Goal: Task Accomplishment & Management: Use online tool/utility

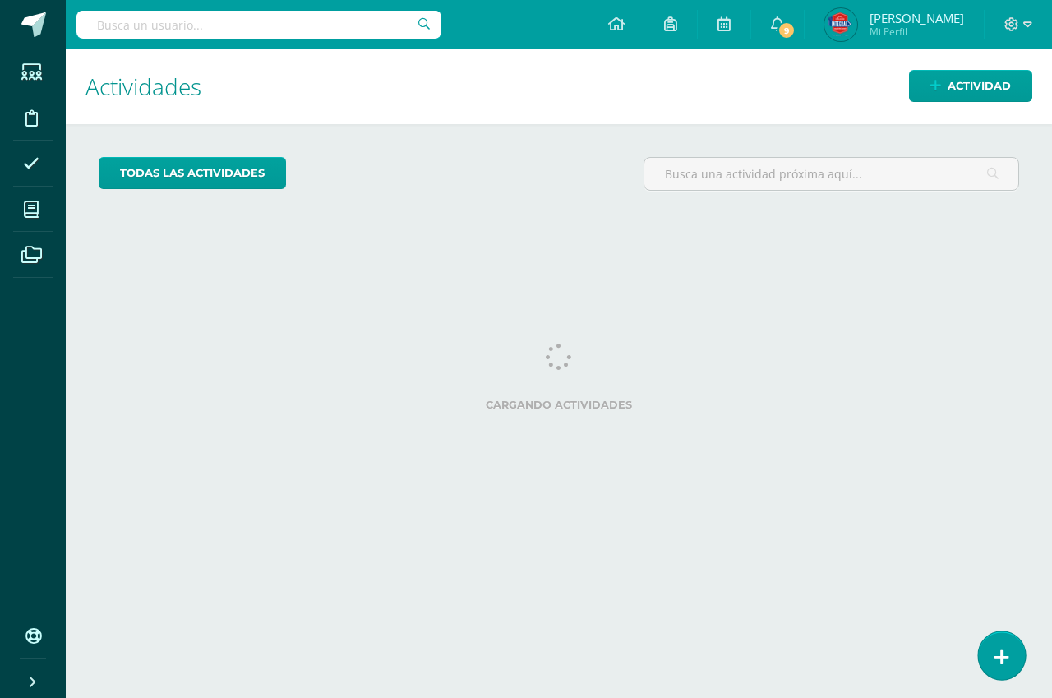
click at [1007, 665] on icon at bounding box center [1002, 657] width 15 height 19
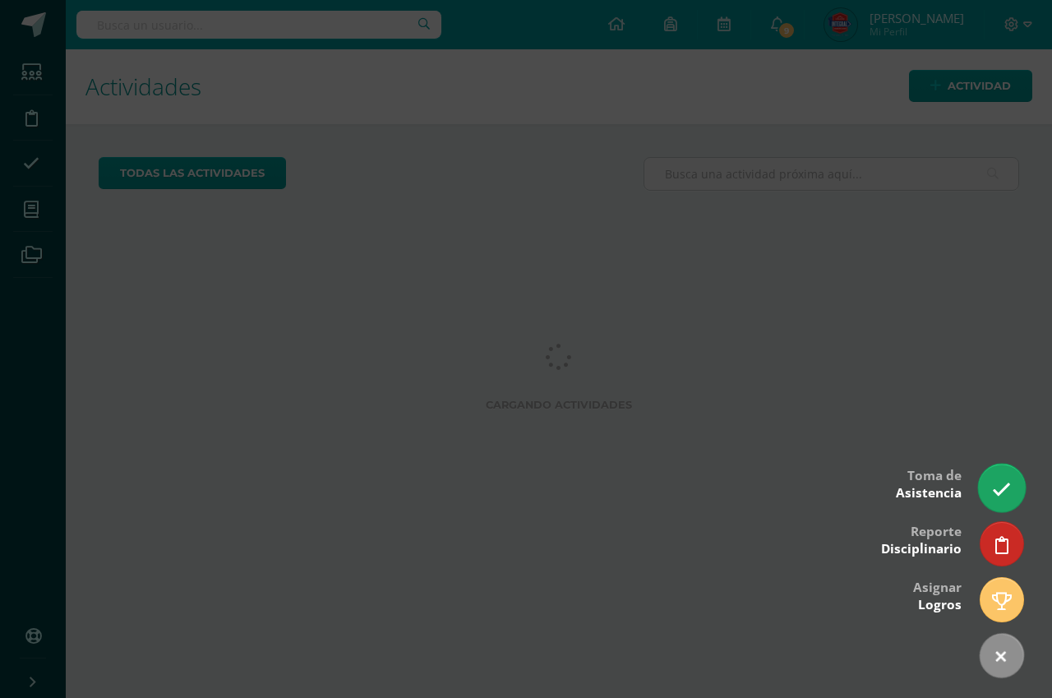
click at [998, 477] on link at bounding box center [1001, 488] width 47 height 48
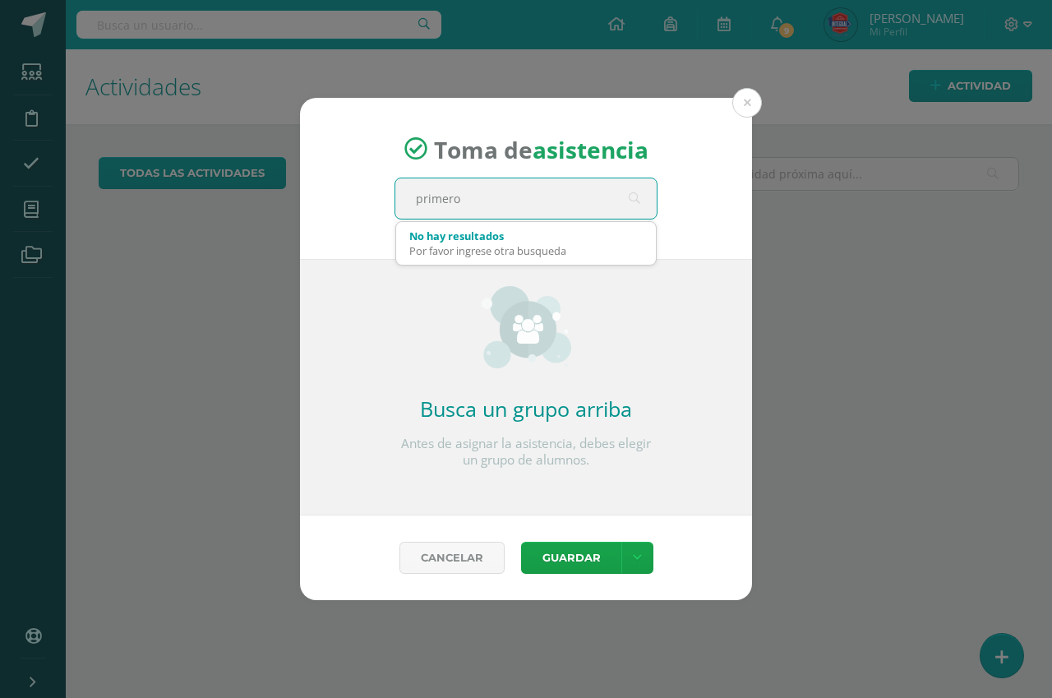
type input "primero"
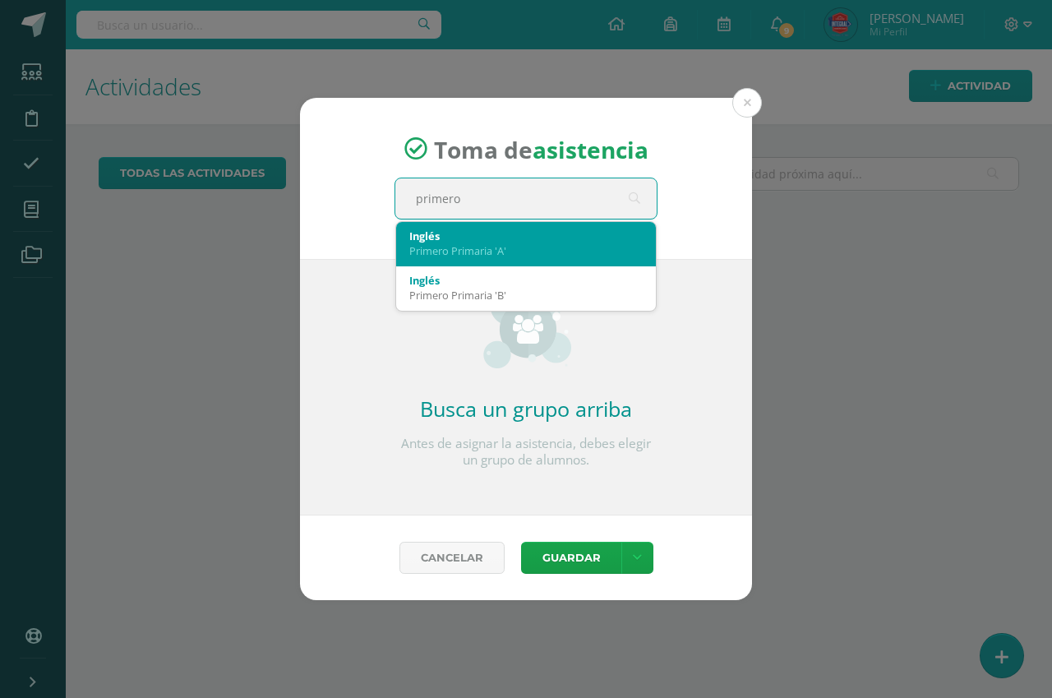
click at [515, 247] on div "Primero Primaria 'A'" at bounding box center [525, 250] width 233 height 15
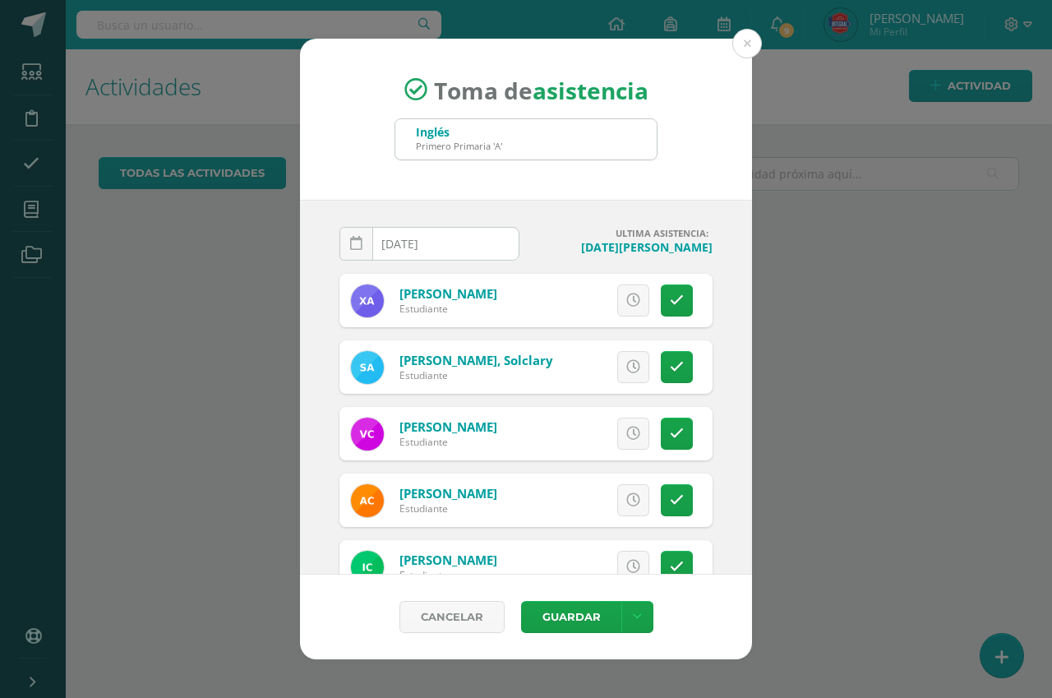
drag, startPoint x: 666, startPoint y: 289, endPoint x: 681, endPoint y: 289, distance: 15.6
click at [668, 289] on link at bounding box center [677, 300] width 32 height 32
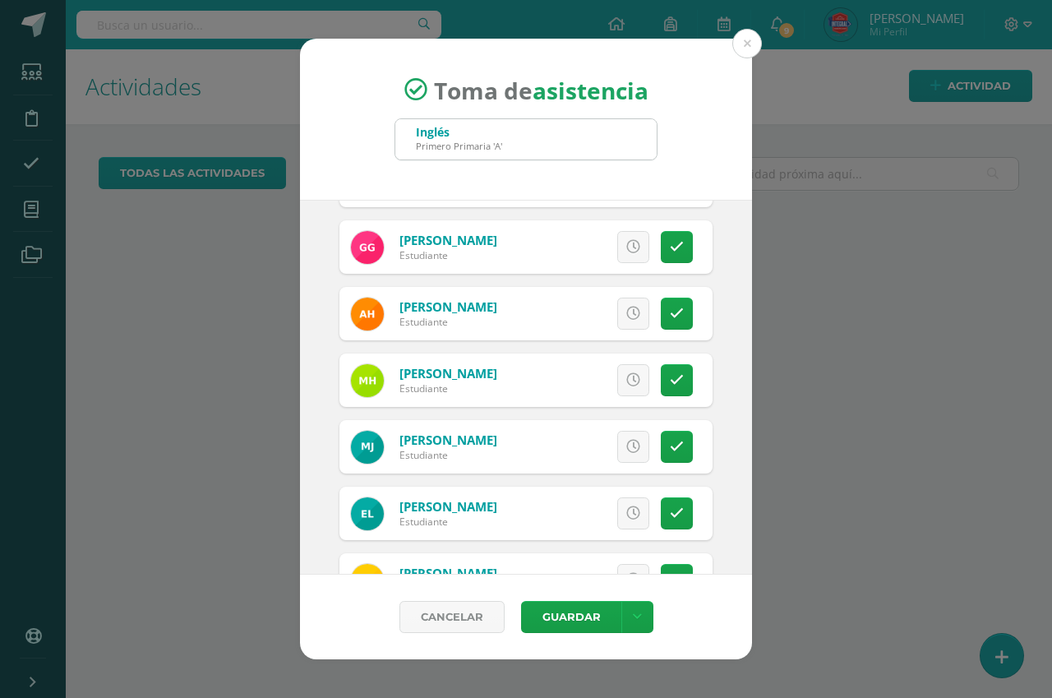
scroll to position [457, 0]
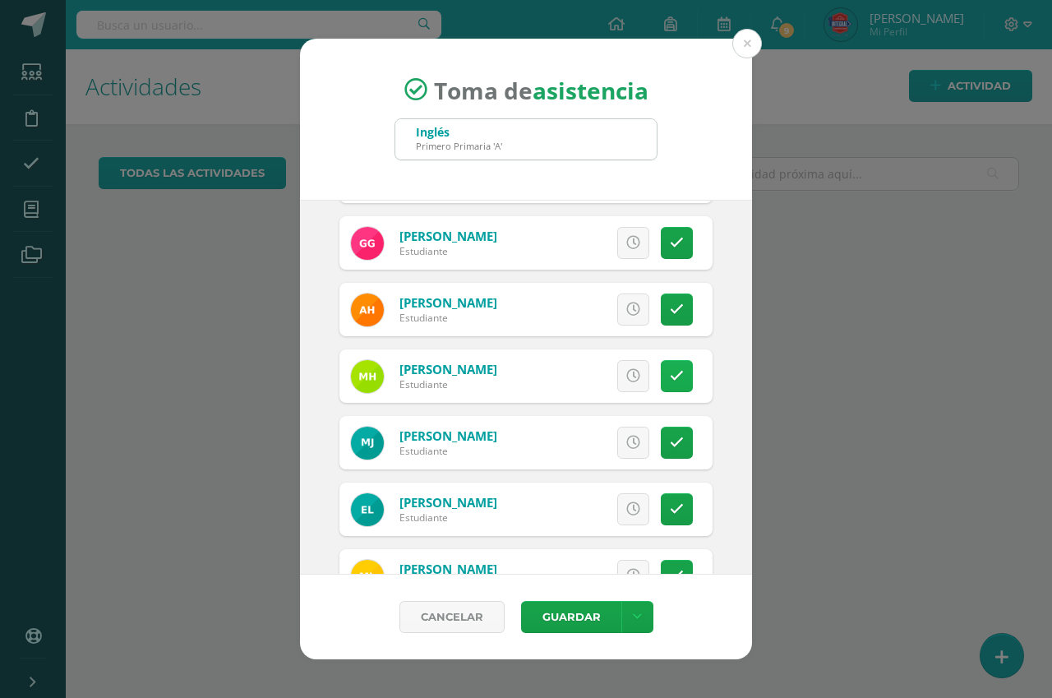
click at [661, 386] on link at bounding box center [677, 376] width 32 height 32
click at [593, 381] on span "Excusa" at bounding box center [605, 376] width 45 height 30
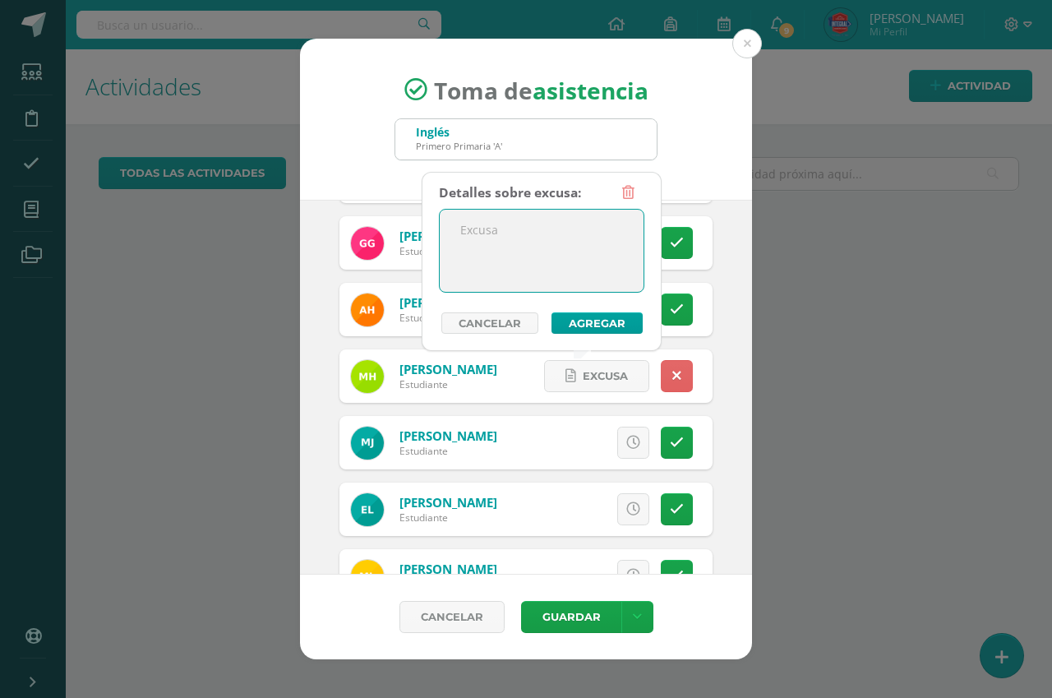
click at [586, 242] on textarea at bounding box center [542, 251] width 204 height 82
type textarea "enfermedad"
click at [621, 317] on button "Agregar" at bounding box center [597, 322] width 91 height 21
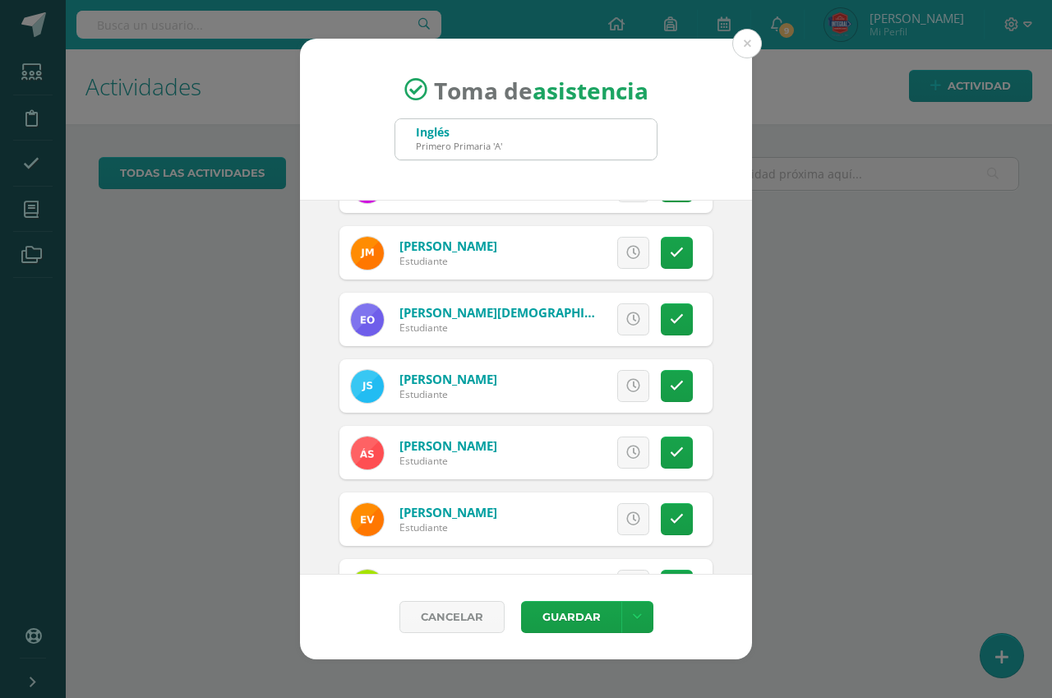
scroll to position [917, 0]
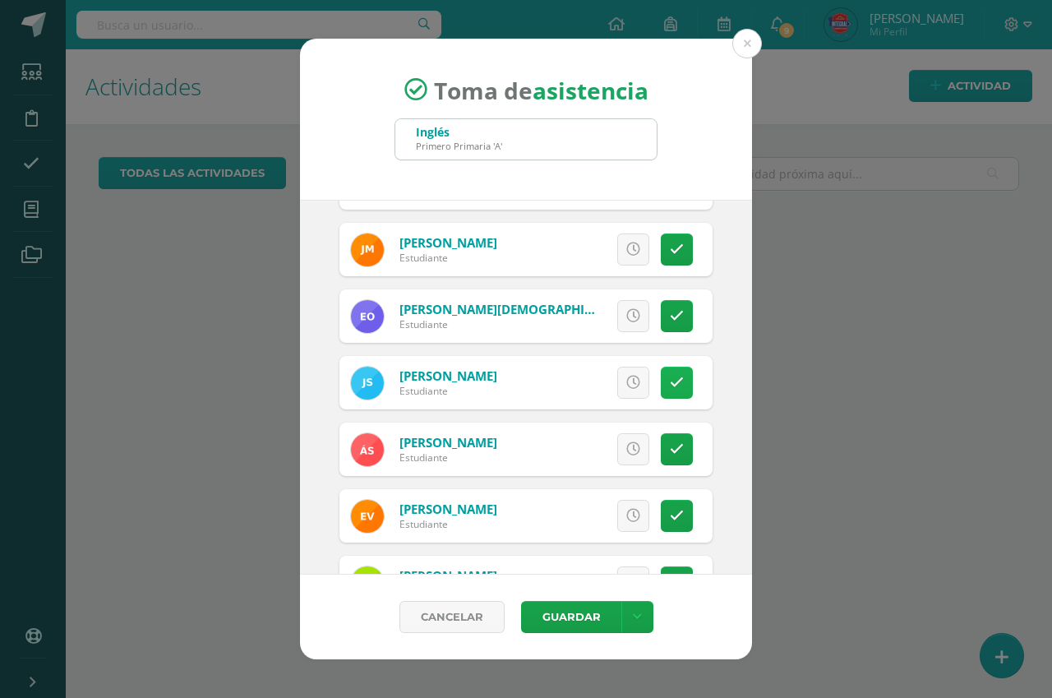
click at [661, 382] on link at bounding box center [677, 383] width 32 height 32
click at [590, 385] on span "Excusa" at bounding box center [605, 382] width 45 height 30
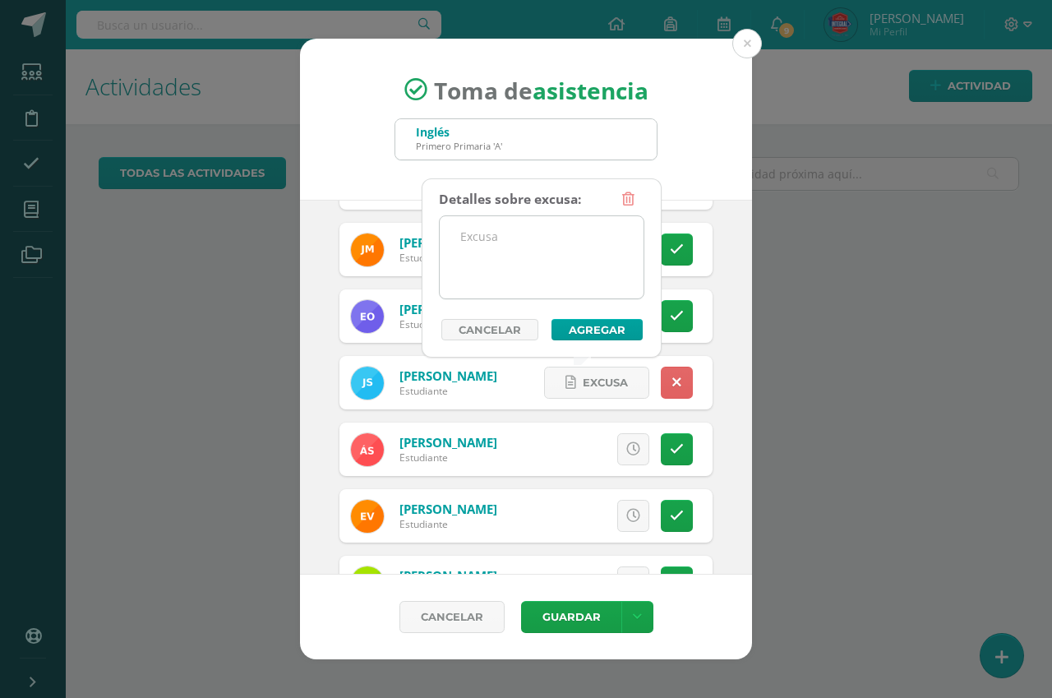
click at [568, 247] on textarea at bounding box center [542, 257] width 204 height 82
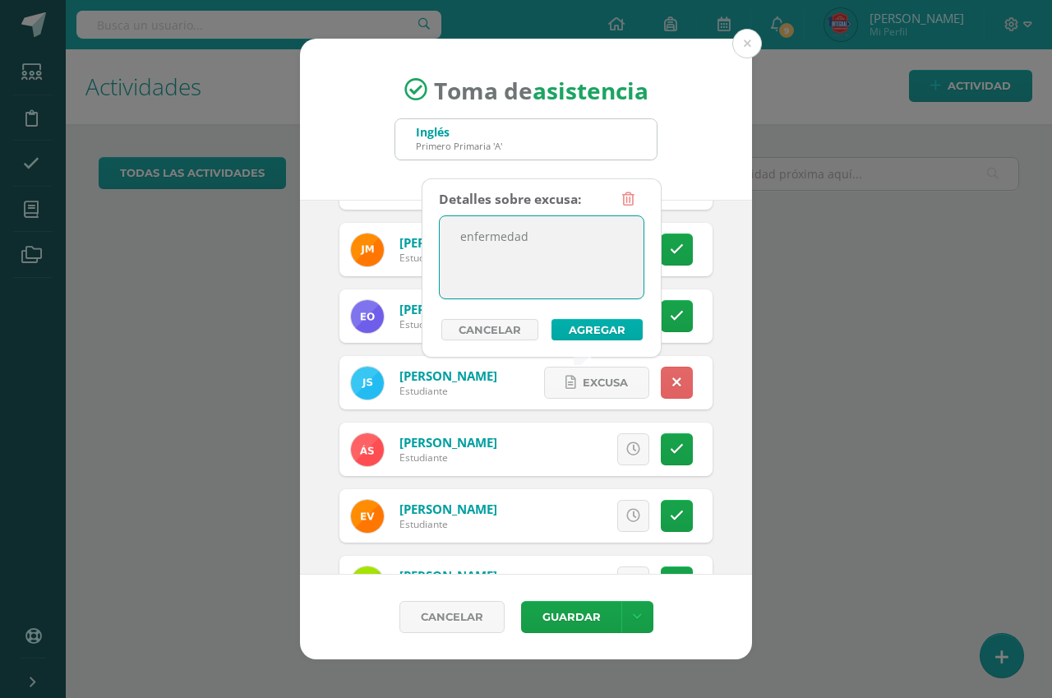
type textarea "enfermedad"
click at [563, 330] on button "Agregar" at bounding box center [597, 329] width 91 height 21
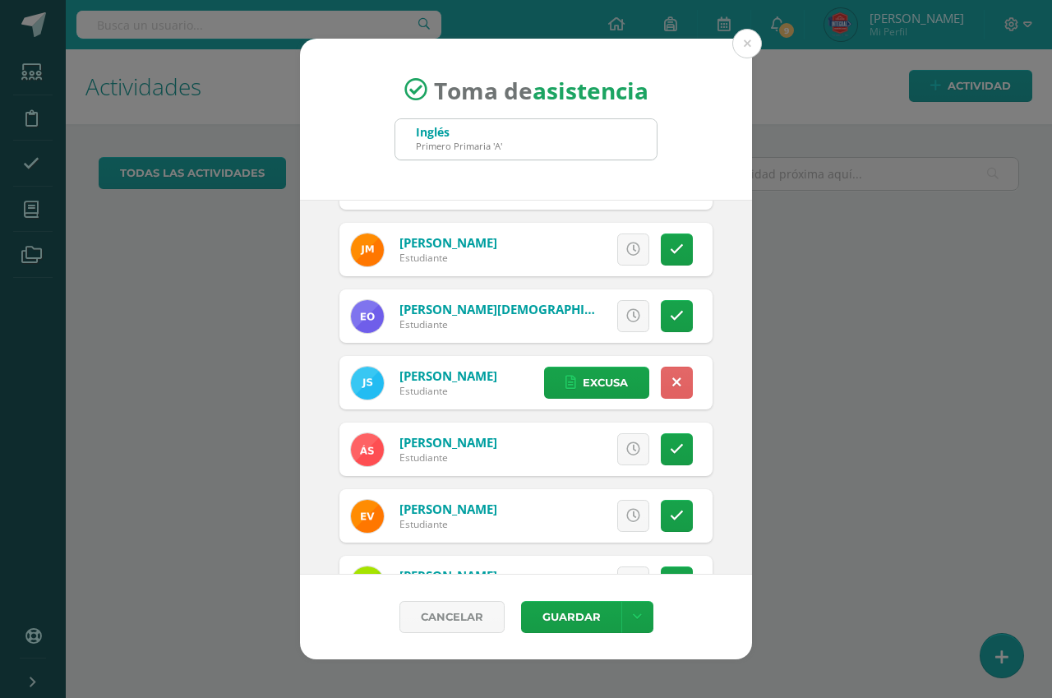
scroll to position [1045, 0]
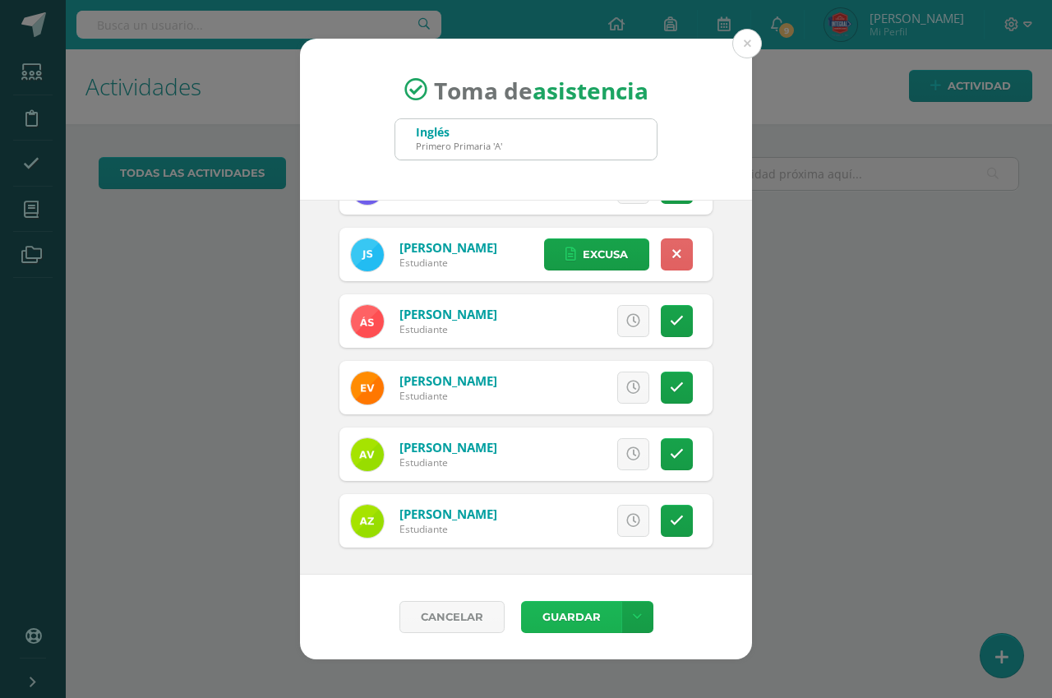
click at [565, 618] on button "Guardar" at bounding box center [571, 617] width 100 height 32
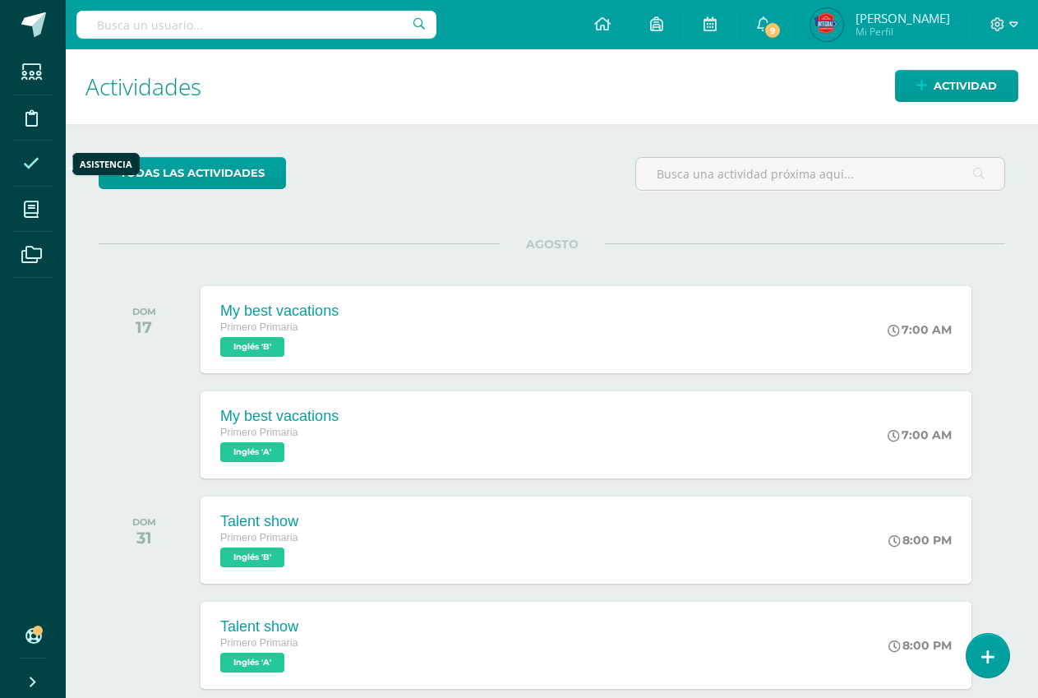
click at [35, 154] on span at bounding box center [31, 163] width 37 height 37
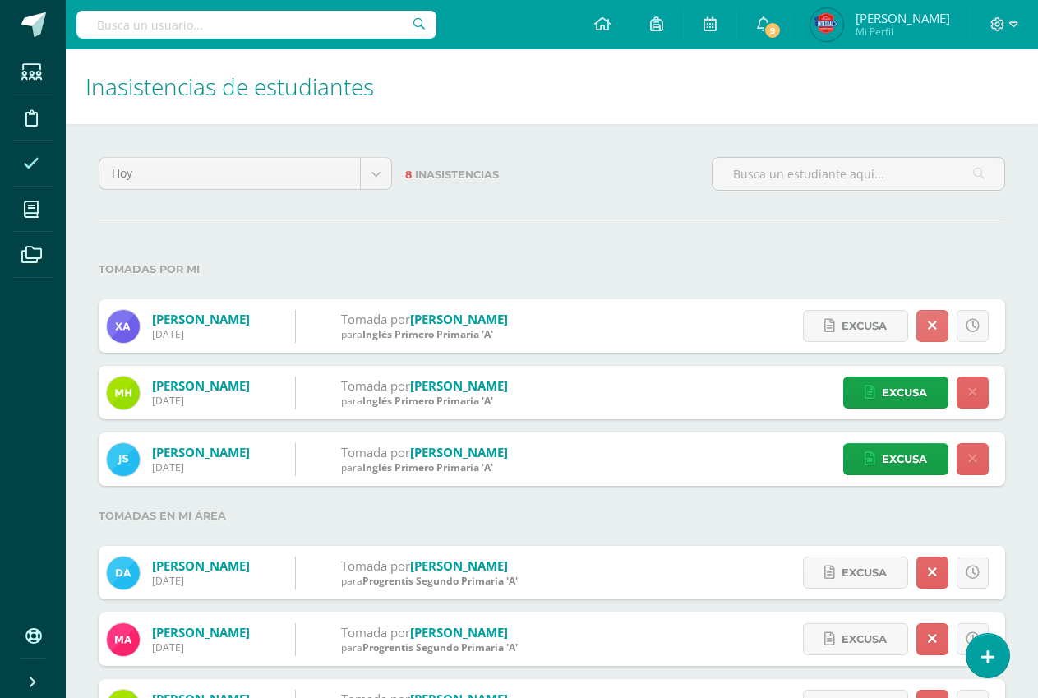
click at [926, 335] on link at bounding box center [933, 326] width 32 height 32
